Goal: Check status: Check status

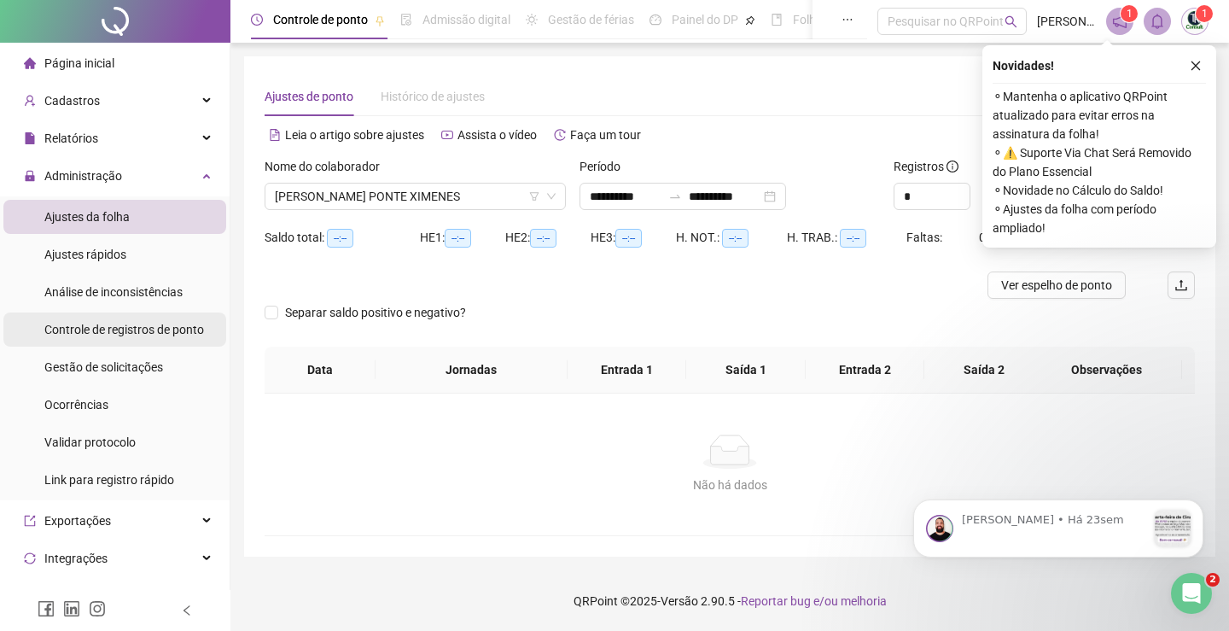
click at [154, 335] on span "Controle de registros de ponto" at bounding box center [124, 330] width 160 height 14
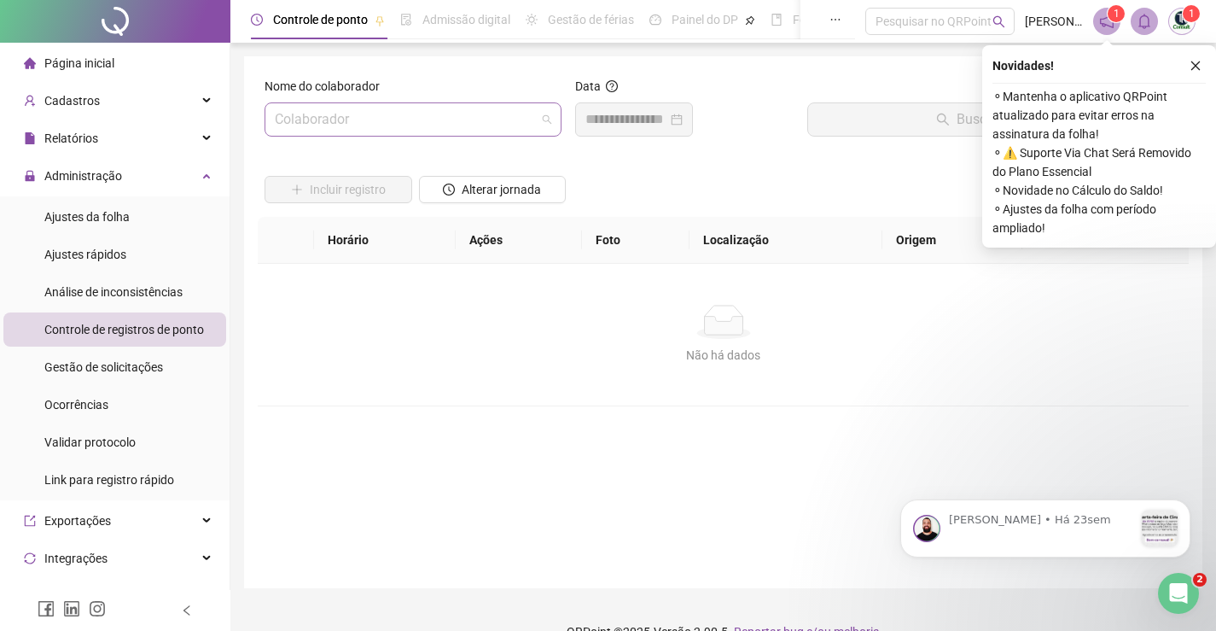
click at [406, 125] on input "search" at bounding box center [405, 119] width 261 height 32
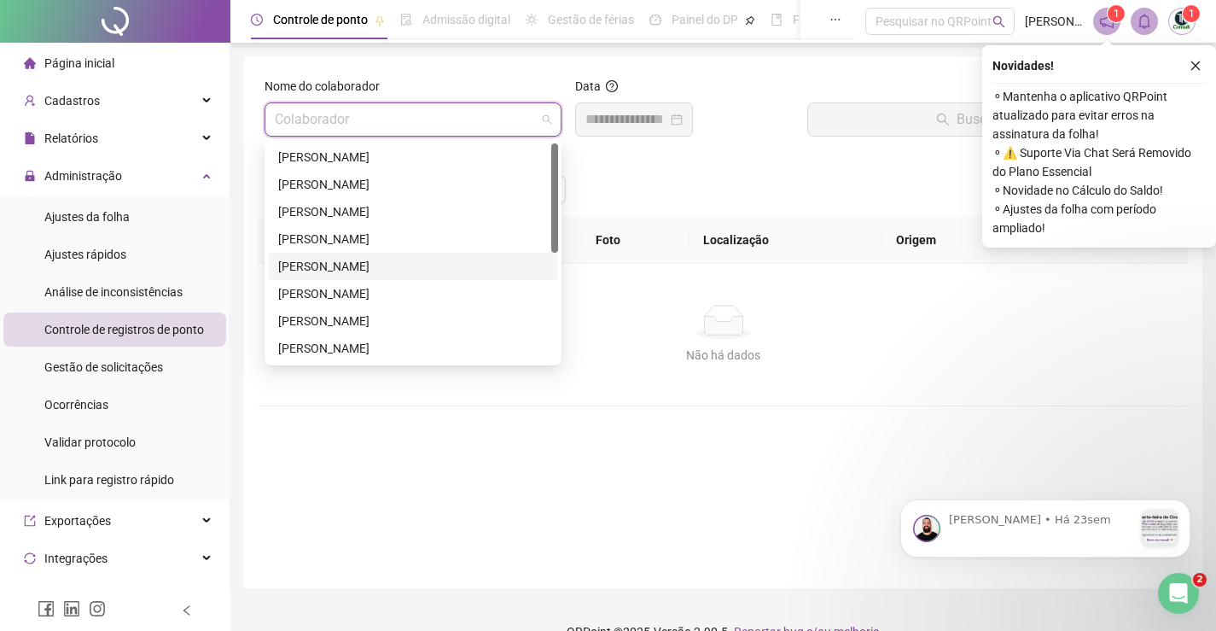
scroll to position [85, 0]
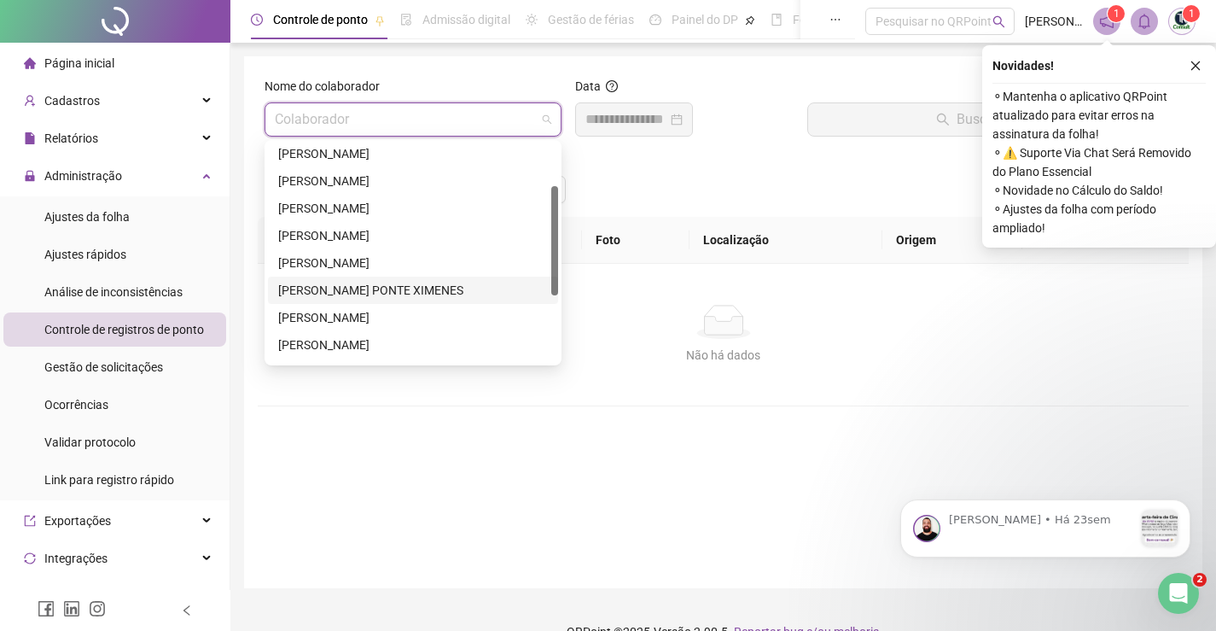
click at [350, 286] on div "[PERSON_NAME] PONTE XIMENES" at bounding box center [413, 290] width 270 height 19
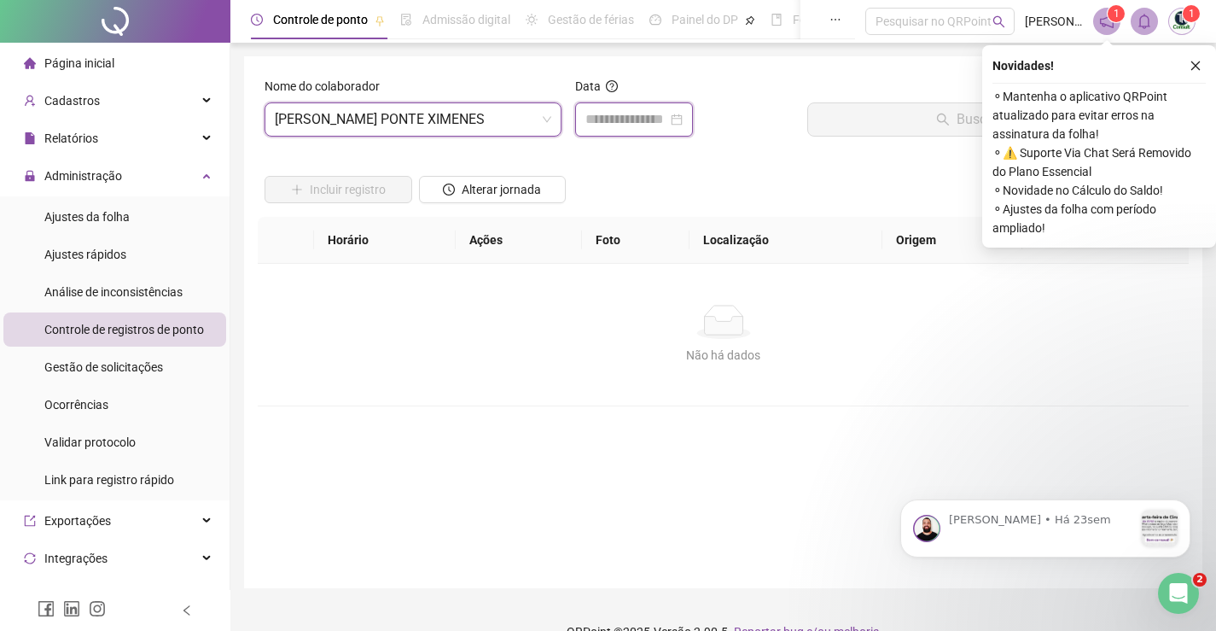
click at [667, 117] on input at bounding box center [626, 119] width 82 height 20
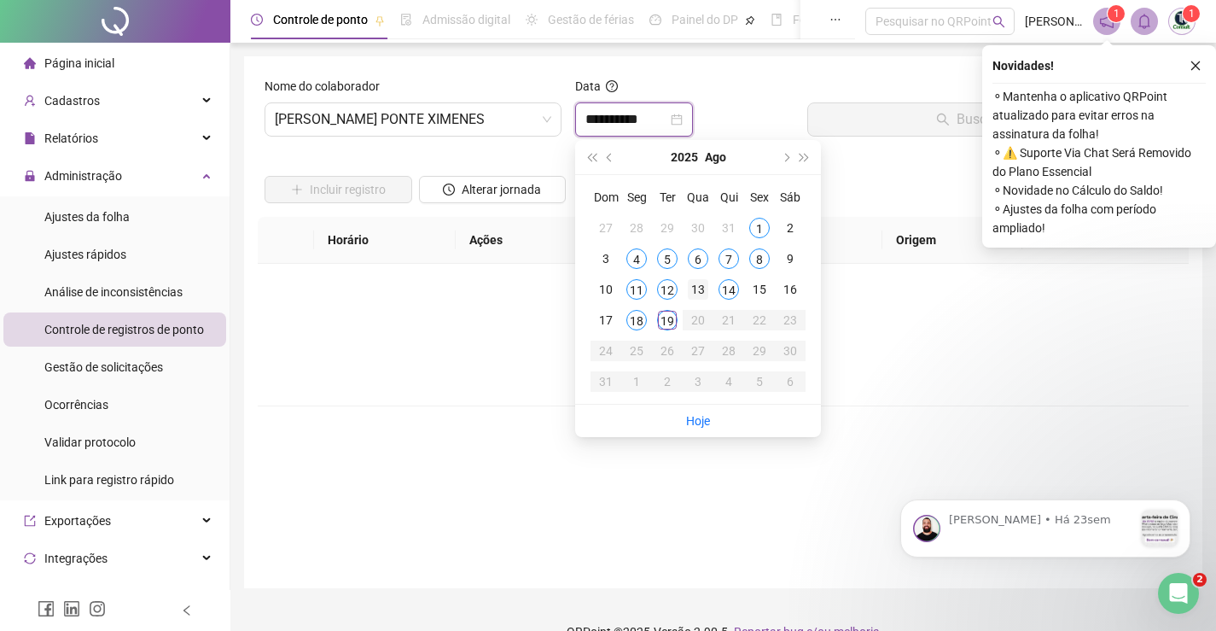
type input "**********"
click at [667, 323] on div "19" at bounding box center [667, 320] width 20 height 20
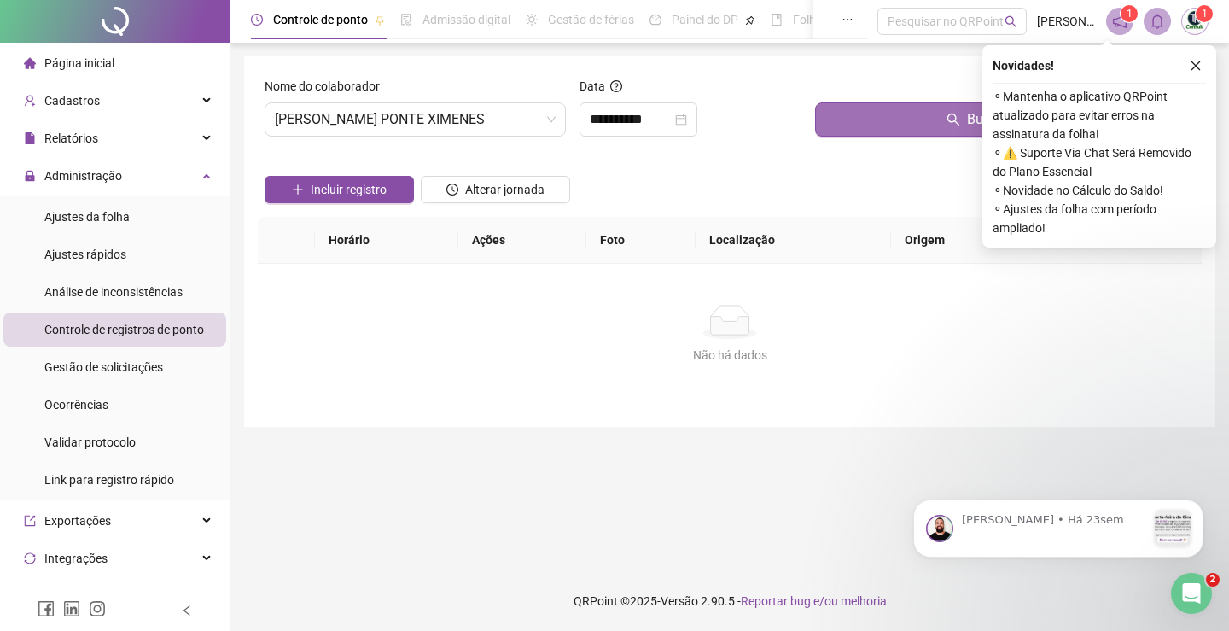
click at [964, 126] on button "Buscar registros" at bounding box center [1005, 119] width 380 height 34
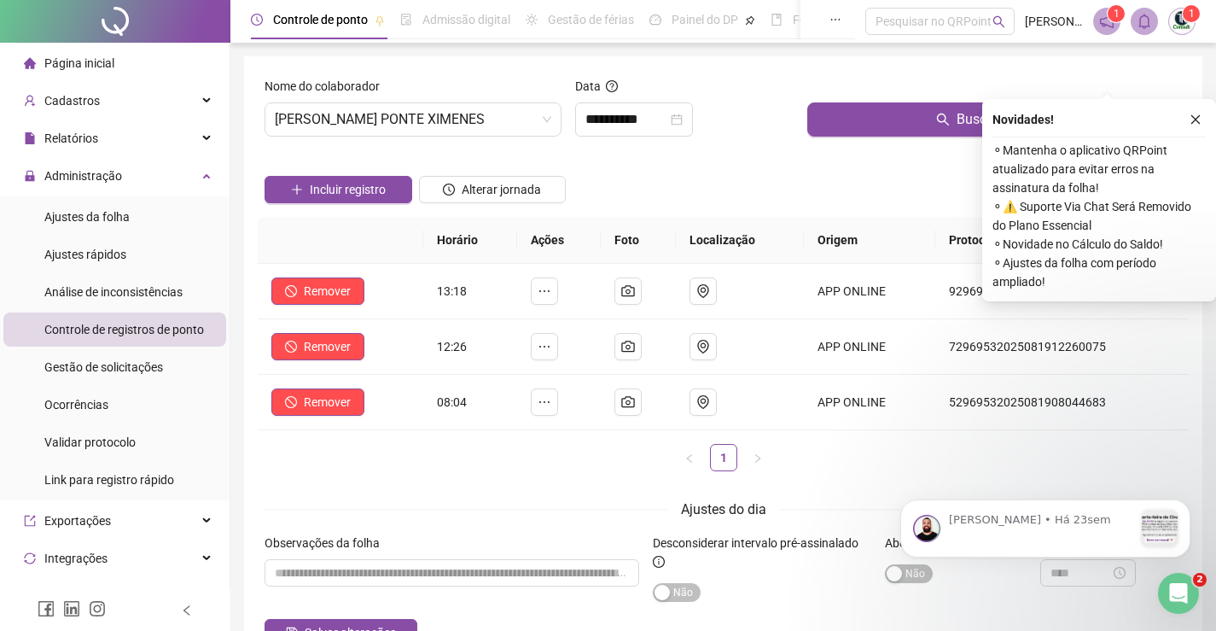
scroll to position [109, 0]
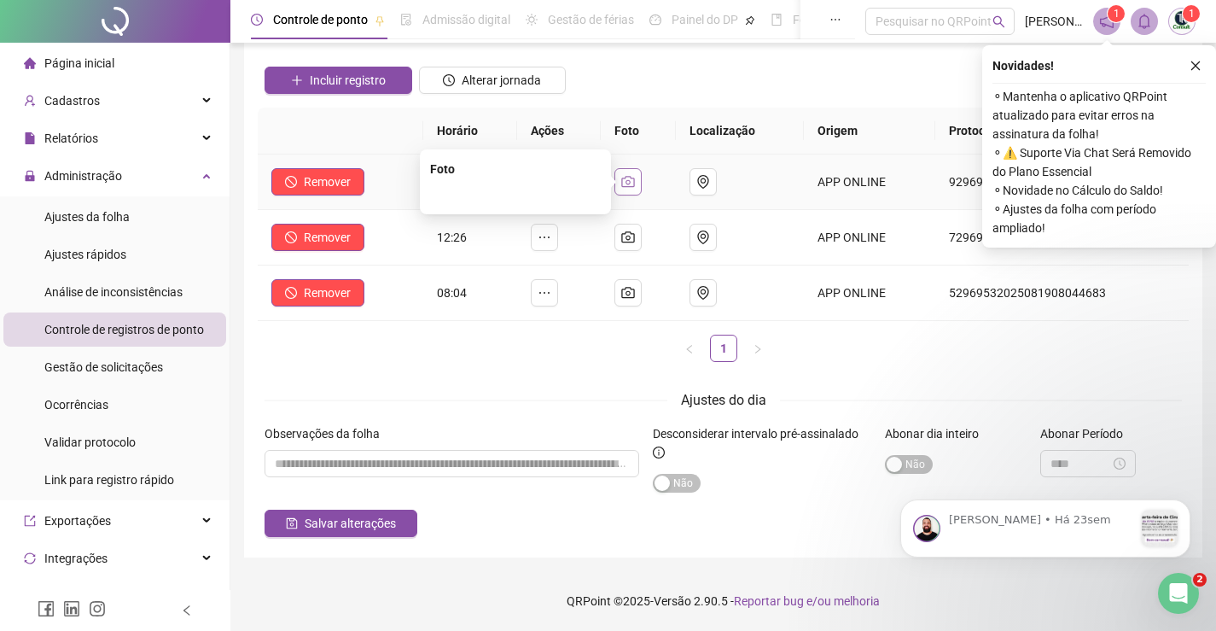
click at [635, 180] on icon "camera" at bounding box center [628, 182] width 14 height 14
click at [516, 98] on img at bounding box center [516, 98] width 0 height 0
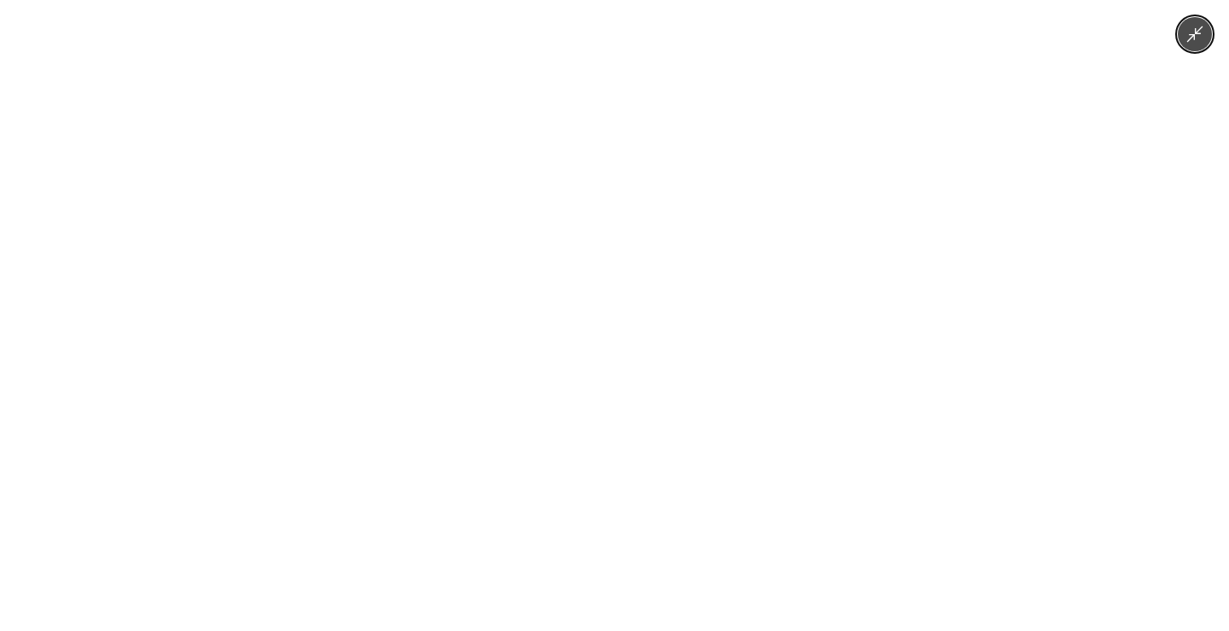
click at [1195, 32] on icon "Minimize image" at bounding box center [1195, 34] width 16 height 16
